Goal: Transaction & Acquisition: Purchase product/service

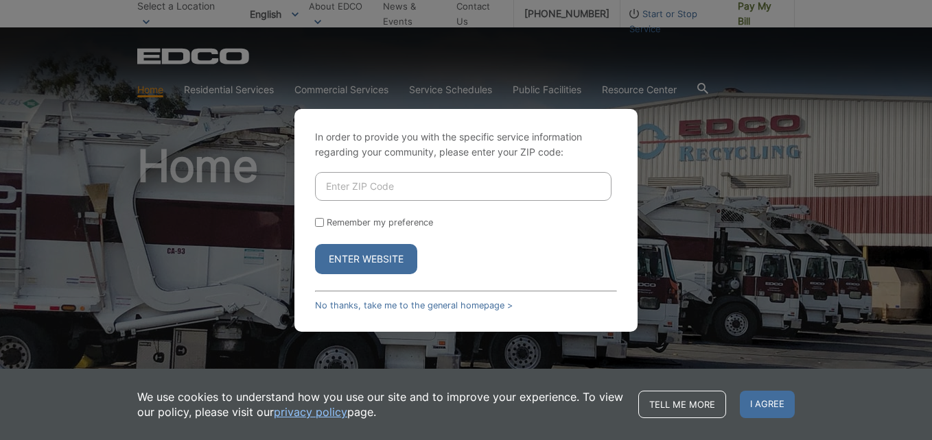
click at [530, 188] on input "Enter ZIP Code" at bounding box center [463, 186] width 296 height 29
type input "91941"
click at [353, 254] on button "Enter Website" at bounding box center [366, 259] width 102 height 30
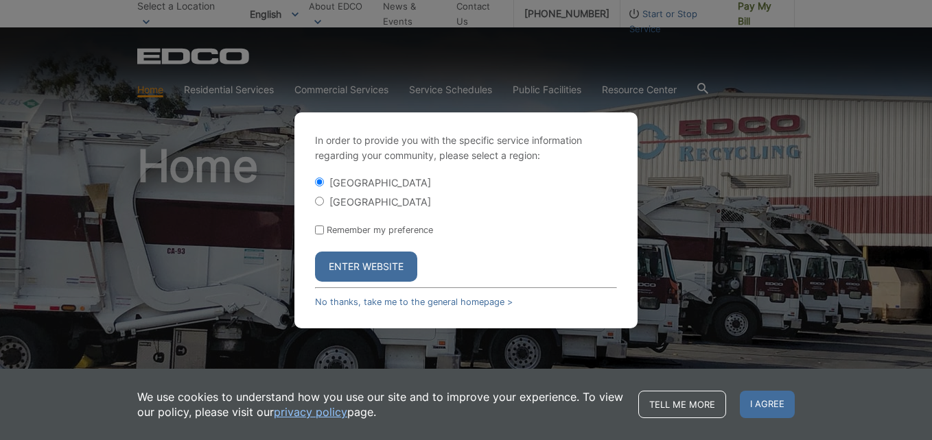
click at [351, 264] on button "Enter Website" at bounding box center [366, 267] width 102 height 30
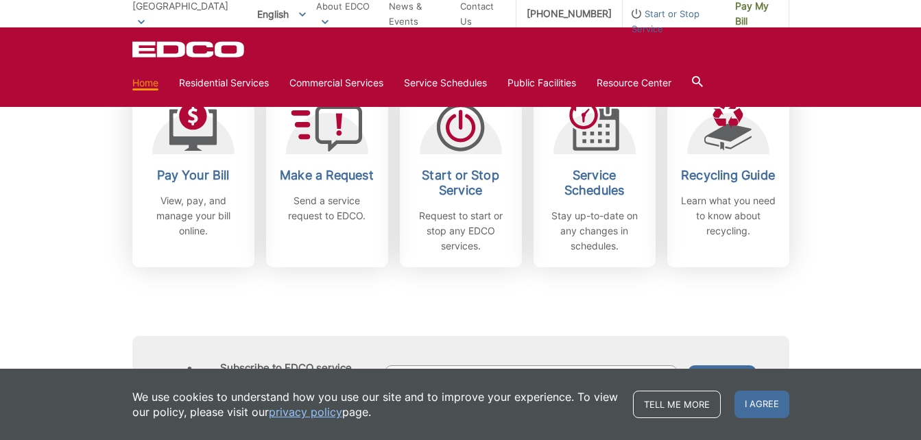
scroll to position [427, 0]
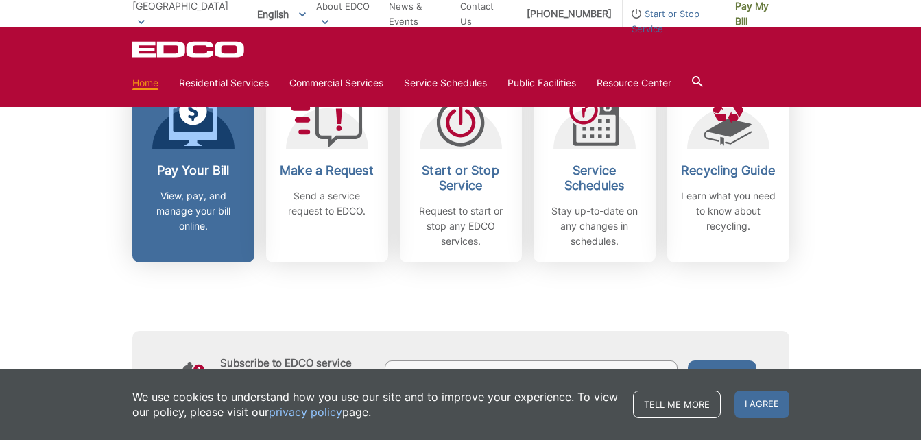
click at [208, 182] on div "Pay Your Bill View, pay, and manage your bill online." at bounding box center [194, 198] width 102 height 71
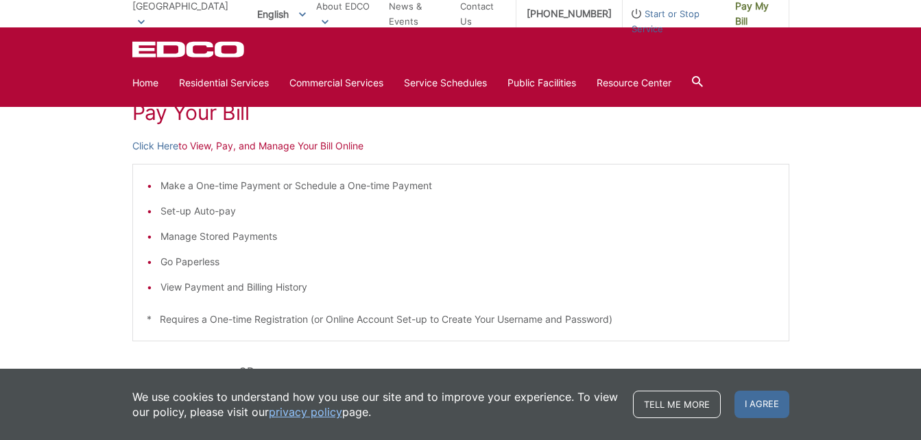
scroll to position [213, 0]
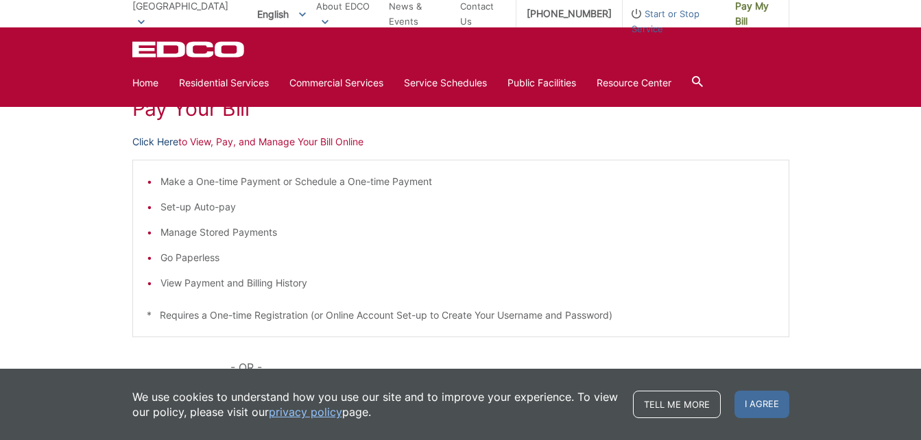
click at [155, 137] on link "Click Here" at bounding box center [155, 141] width 46 height 15
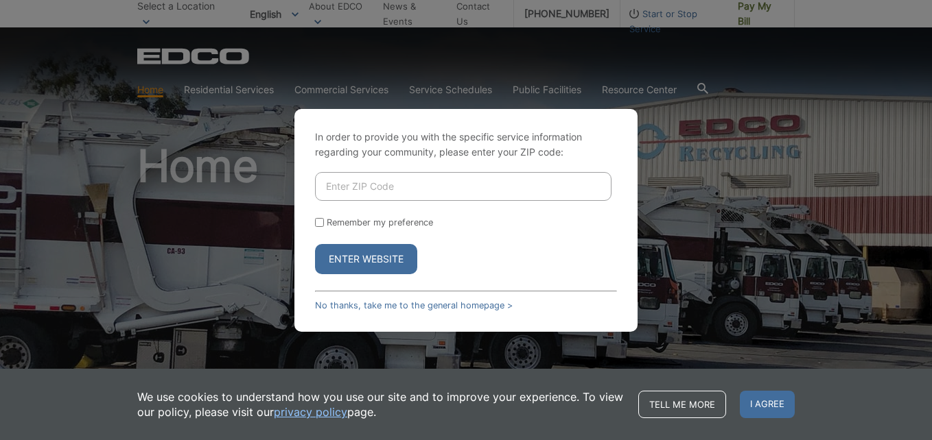
click at [454, 190] on input "Enter ZIP Code" at bounding box center [463, 186] width 296 height 29
click at [346, 255] on button "Enter Website" at bounding box center [366, 259] width 102 height 30
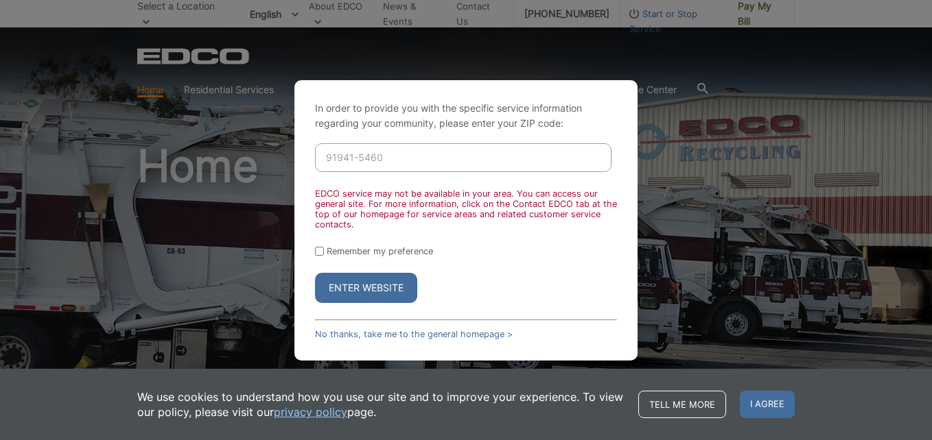
click at [383, 163] on input "91941-5460" at bounding box center [463, 157] width 296 height 29
type input "91941"
click at [342, 286] on button "Enter Website" at bounding box center [366, 288] width 102 height 30
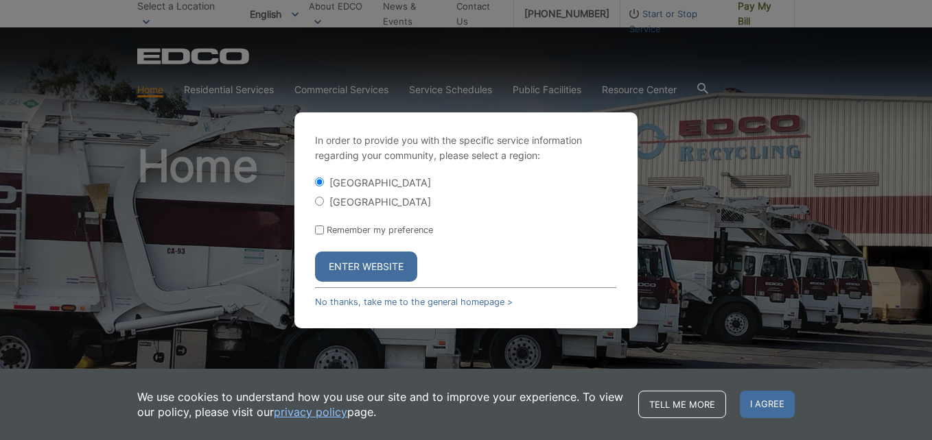
click at [360, 267] on button "Enter Website" at bounding box center [366, 267] width 102 height 30
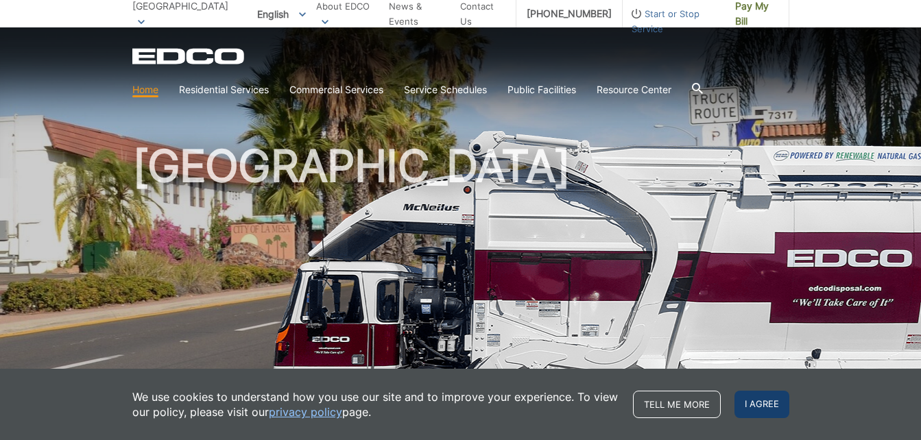
click at [753, 394] on span "I agree" at bounding box center [762, 404] width 55 height 27
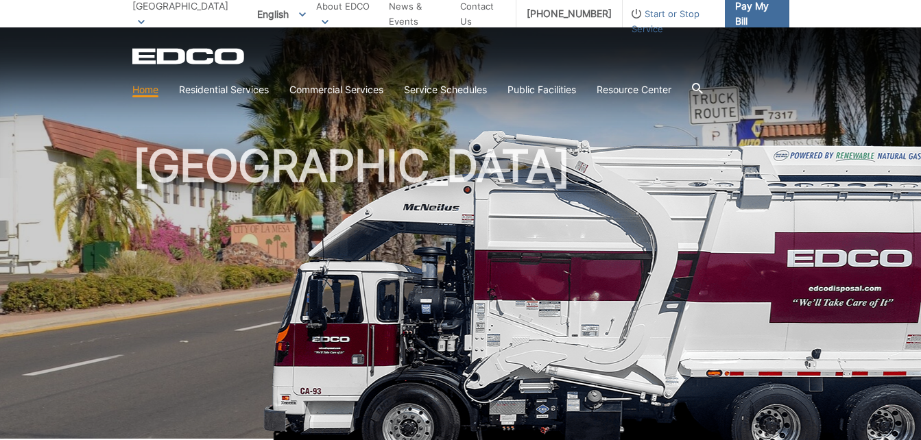
click at [759, 11] on span "Pay My Bill" at bounding box center [756, 14] width 43 height 30
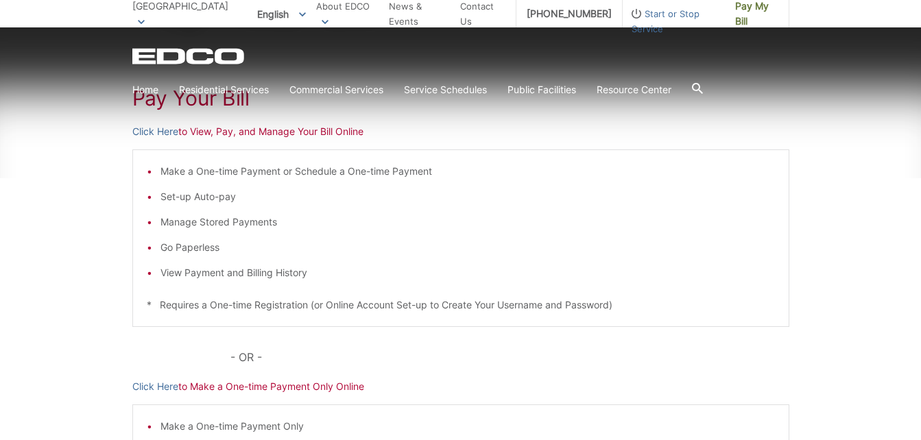
scroll to position [228, 0]
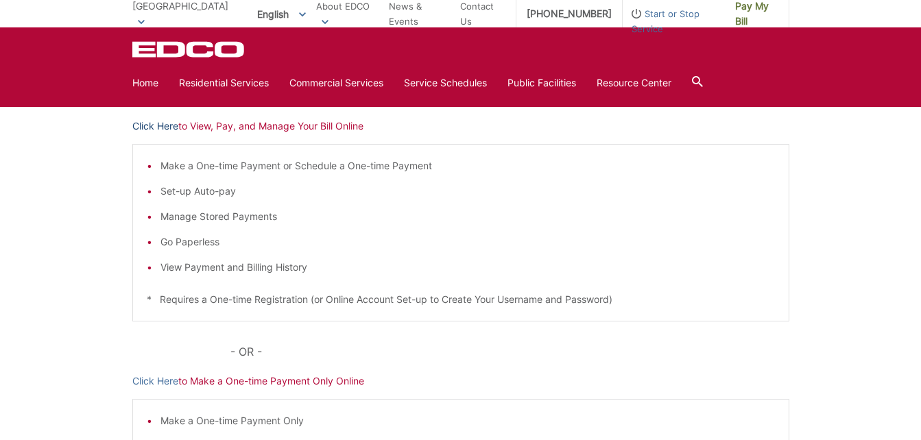
click at [158, 128] on link "Click Here" at bounding box center [155, 126] width 46 height 15
